Goal: Task Accomplishment & Management: Use online tool/utility

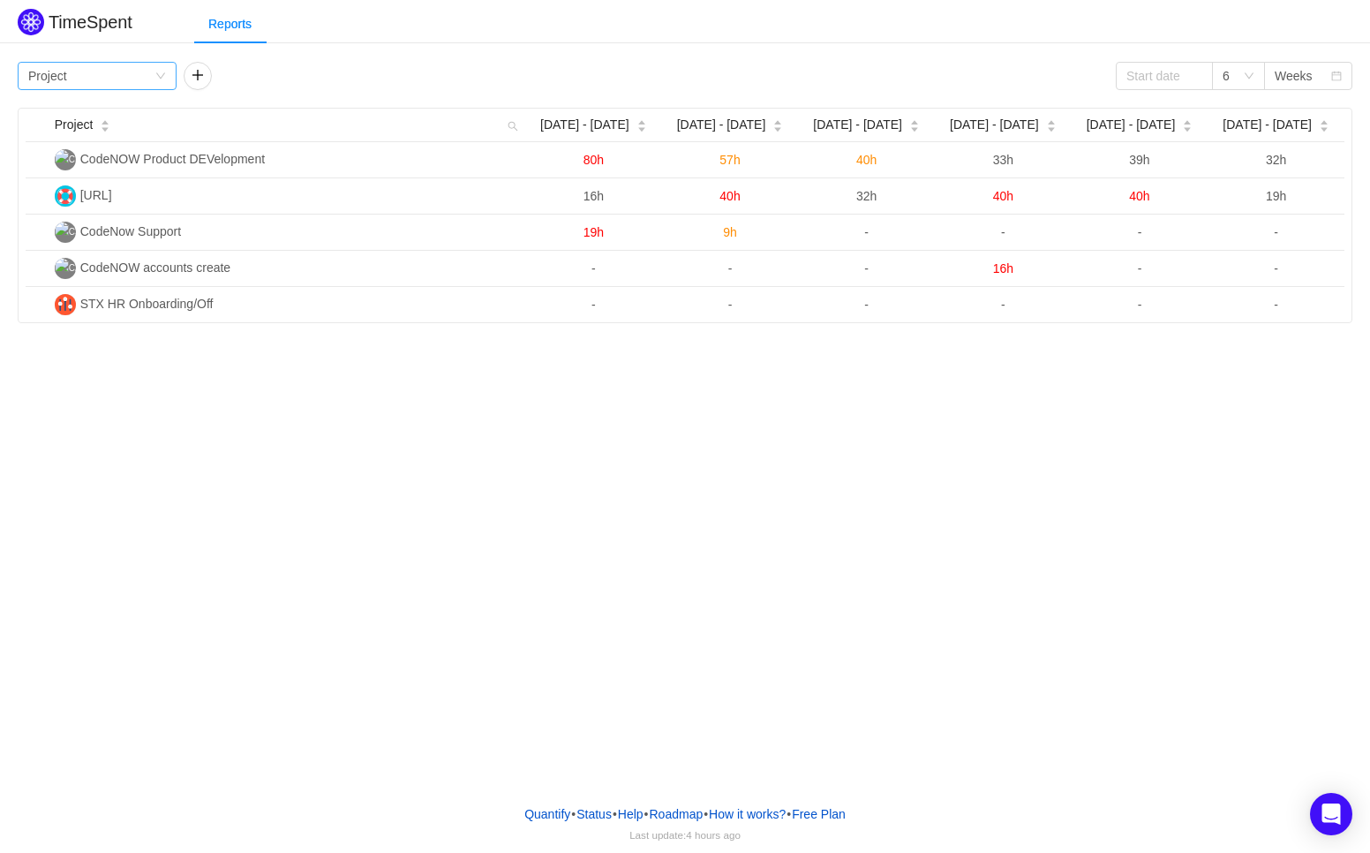
click at [146, 73] on div "Group by Project" at bounding box center [91, 76] width 126 height 26
click at [91, 222] on li "Person" at bounding box center [97, 224] width 159 height 28
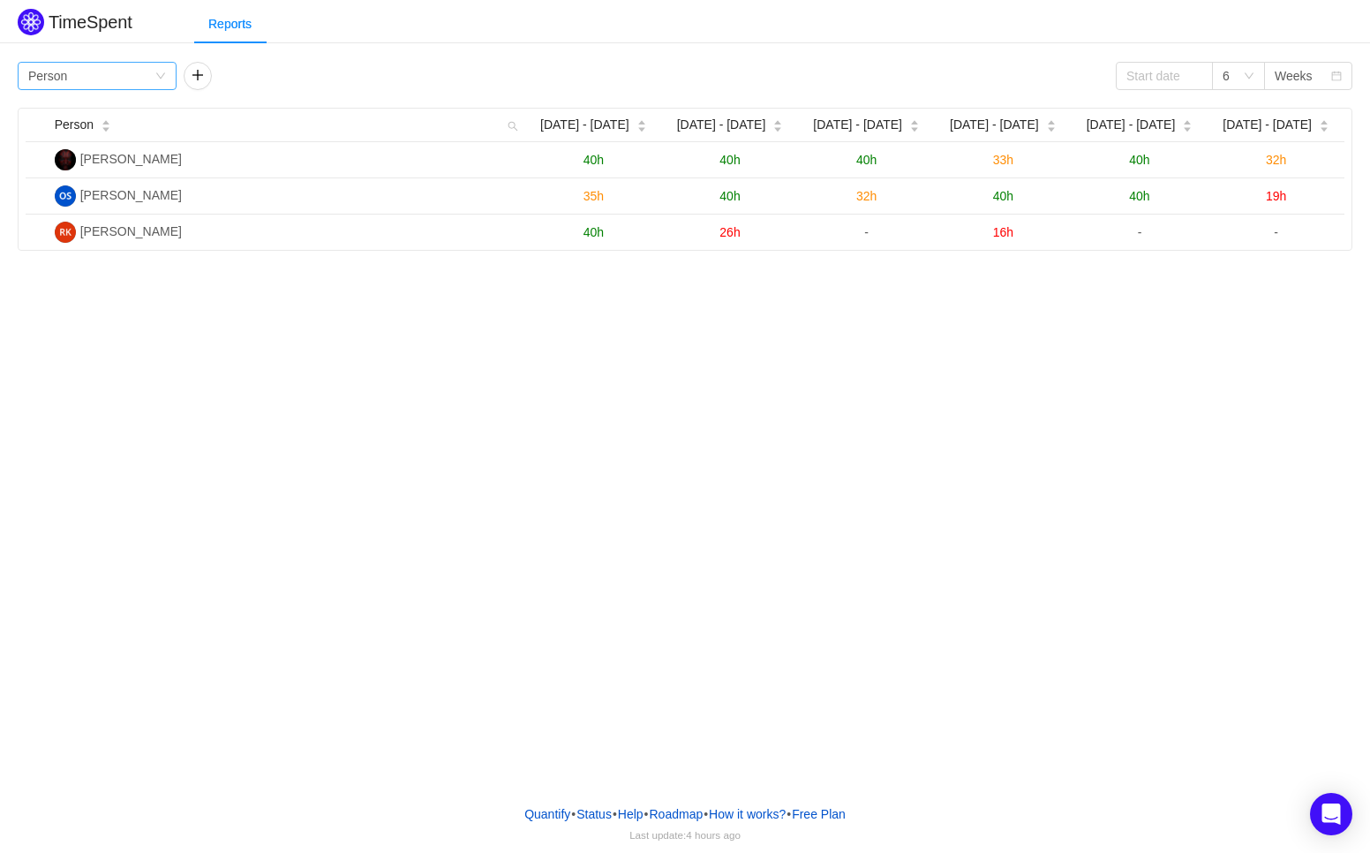
click at [70, 75] on div "Group by Person" at bounding box center [91, 76] width 126 height 26
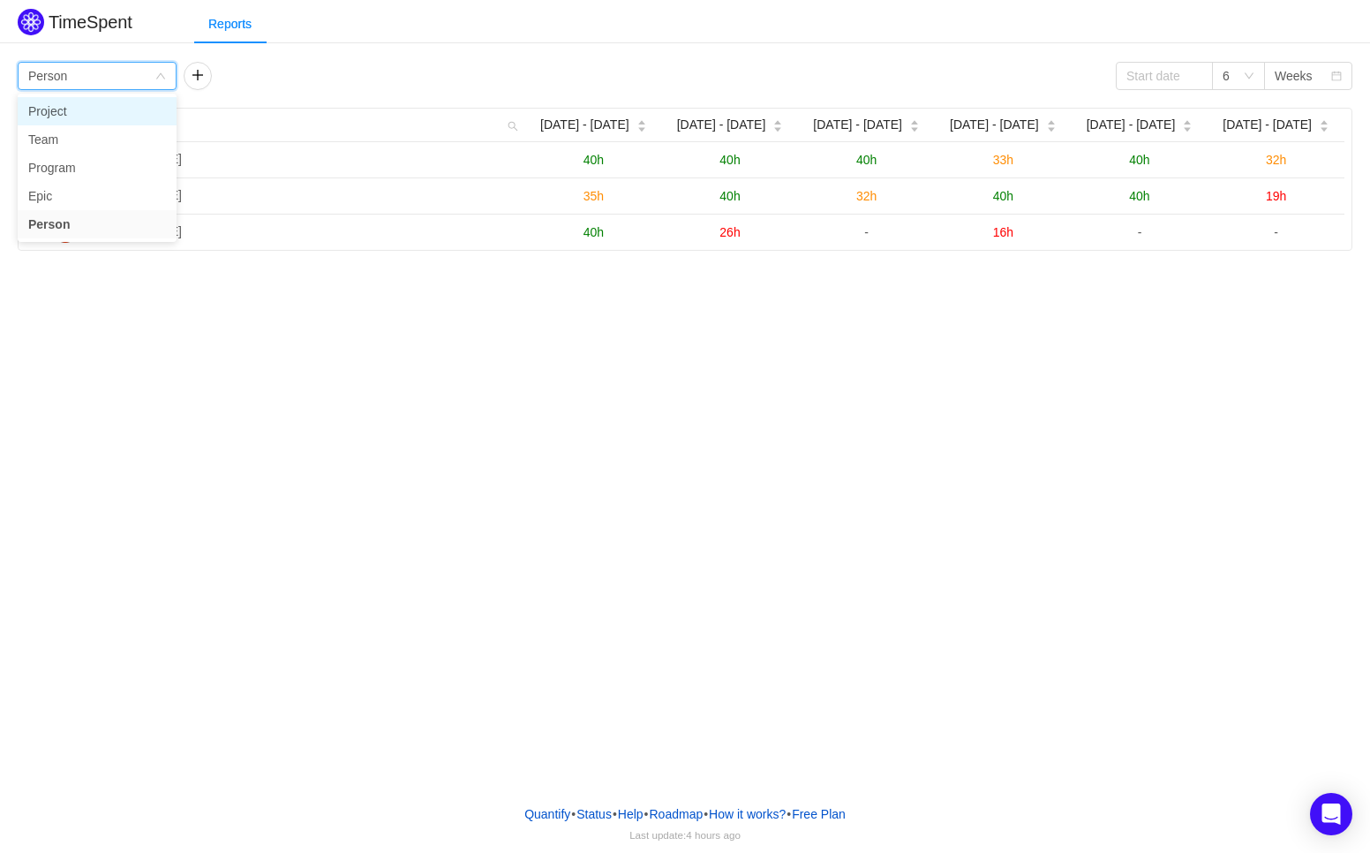
click at [87, 116] on li "Project" at bounding box center [97, 111] width 159 height 28
